Goal: Find specific page/section: Find specific page/section

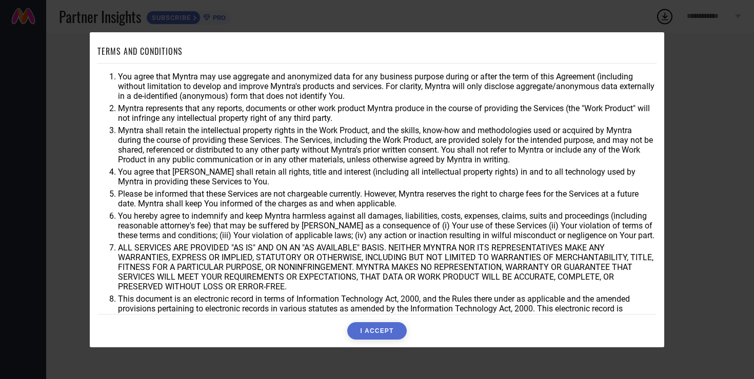
click at [378, 331] on button "I ACCEPT" at bounding box center [376, 331] width 59 height 17
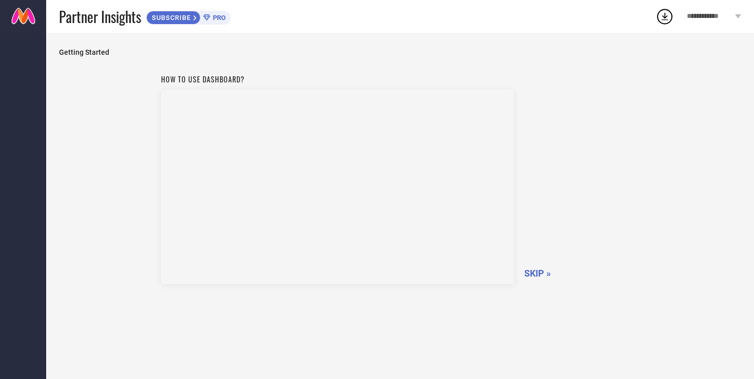
click at [543, 273] on span "SKIP »" at bounding box center [537, 273] width 27 height 11
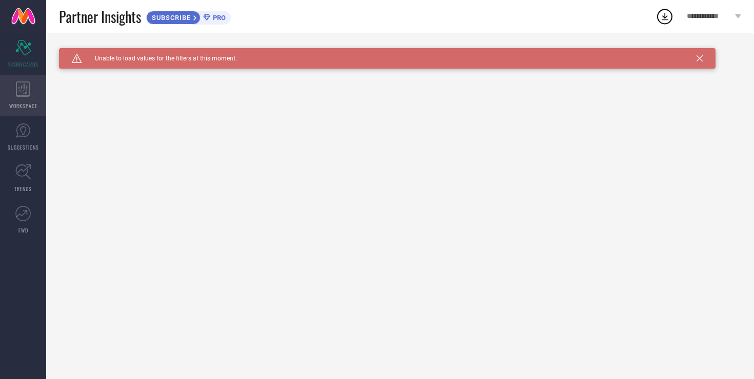
click at [25, 95] on icon at bounding box center [23, 89] width 14 height 15
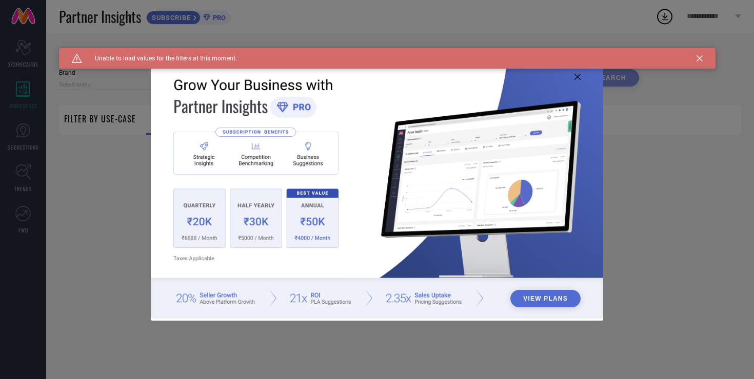
type input "1 STOP FASHION"
type input "All"
click at [698, 61] on icon at bounding box center [699, 58] width 6 height 6
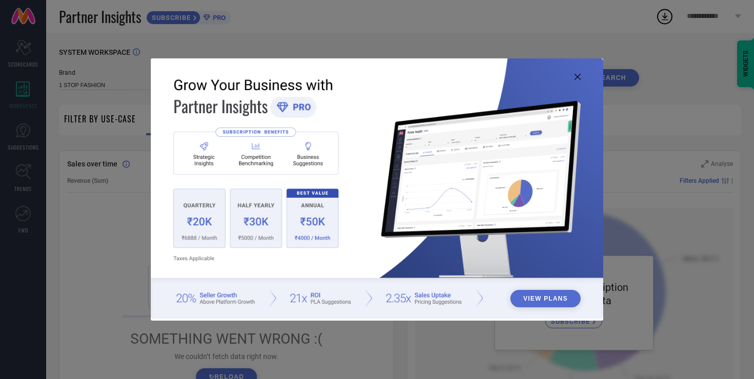
click at [577, 77] on icon at bounding box center [577, 77] width 6 height 6
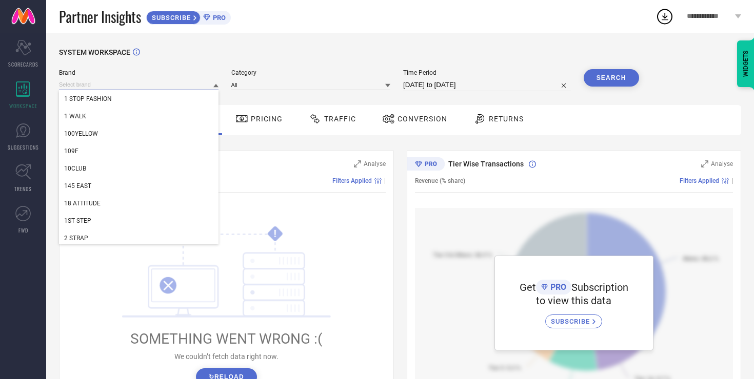
click at [195, 89] on input at bounding box center [138, 84] width 159 height 11
type input "b"
click at [275, 50] on div "SYSTEM WORKSPACE" at bounding box center [400, 58] width 682 height 21
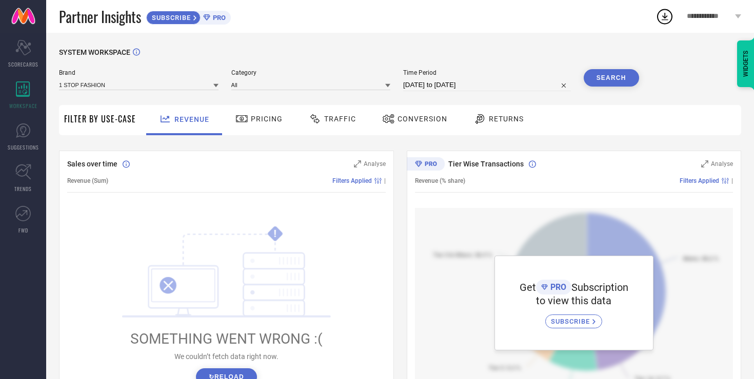
click at [709, 15] on span "**********" at bounding box center [710, 16] width 46 height 9
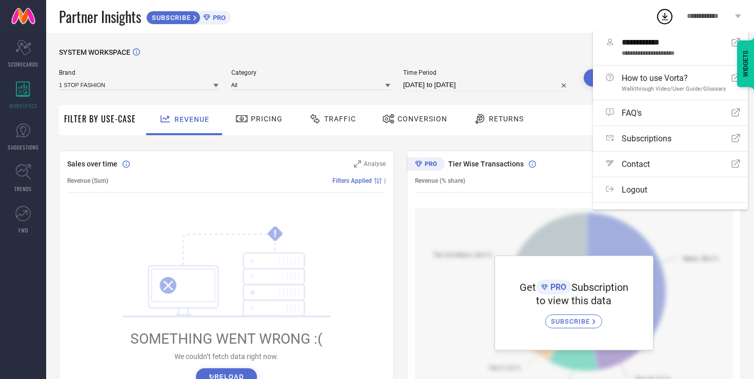
click at [495, 49] on div "SYSTEM WORKSPACE" at bounding box center [400, 58] width 682 height 21
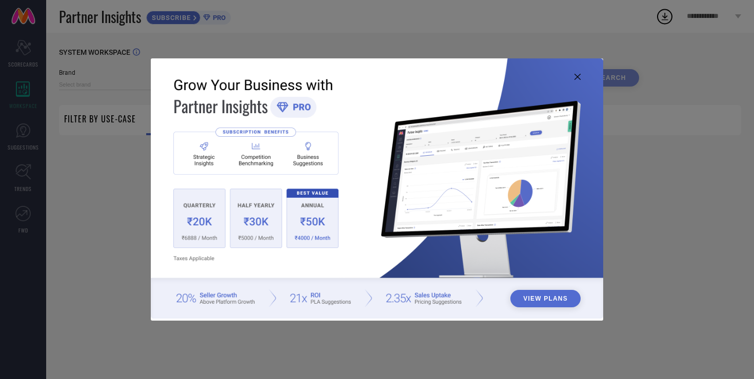
type input "1 STOP FASHION"
type input "All"
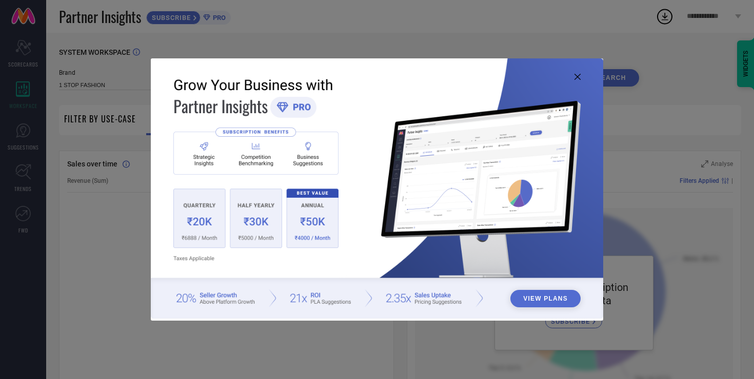
click at [576, 78] on icon at bounding box center [577, 77] width 6 height 6
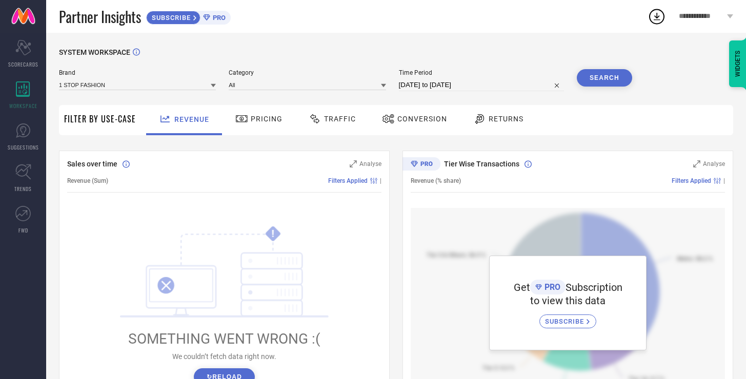
click at [217, 86] on div "Brand 1 STOP FASHION Category All Time Period 15-08-2025 to 14-09-2025 Search" at bounding box center [345, 80] width 573 height 22
click at [216, 86] on icon at bounding box center [213, 85] width 5 height 5
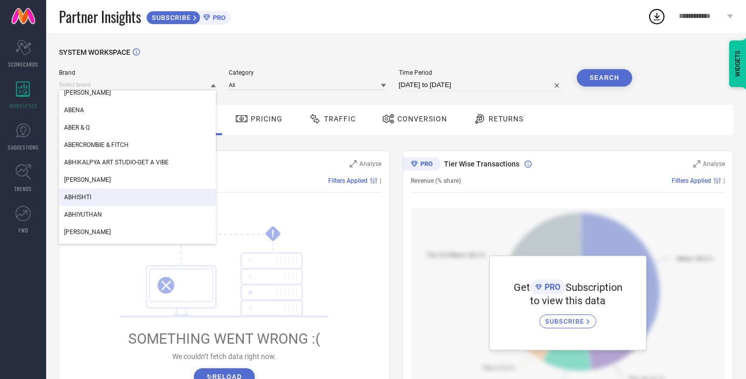
scroll to position [2625, 0]
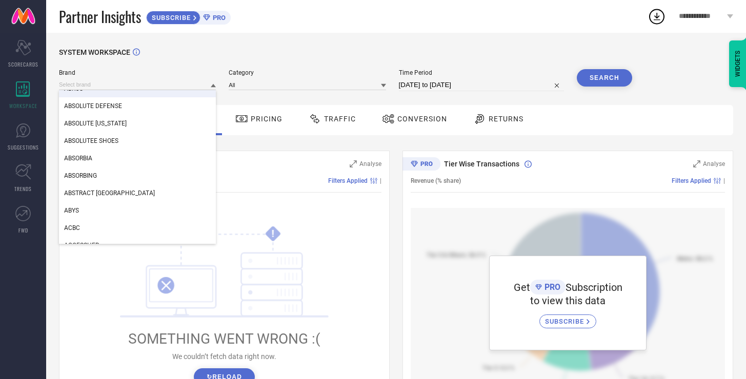
click at [131, 79] on div "ABODE ABOF ABREXO ABRISH ABROS ABSOLUTE DEFENSE ABSOLUTE NEW YORK ABSOLUTEE SHO…" at bounding box center [137, 84] width 157 height 11
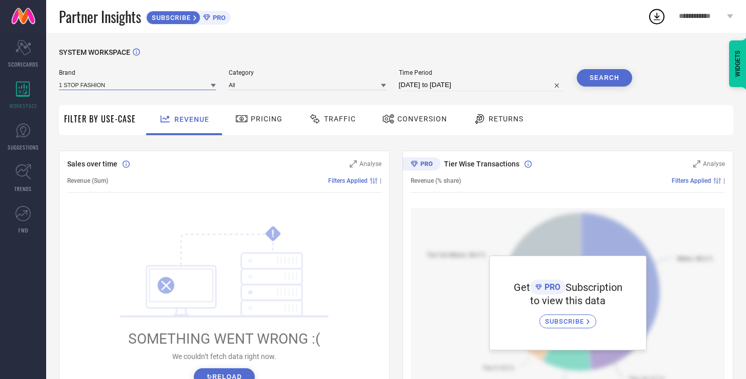
click at [128, 84] on input at bounding box center [137, 84] width 157 height 11
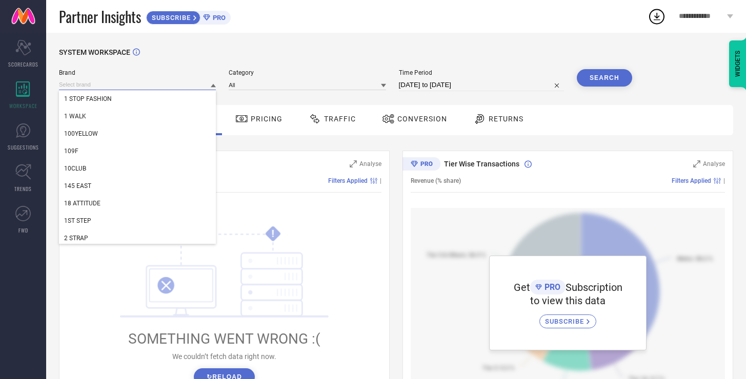
click at [128, 84] on input at bounding box center [137, 84] width 157 height 11
type input "bun"
click at [137, 58] on div at bounding box center [136, 58] width 7 height 21
